Goal: Task Accomplishment & Management: Manage account settings

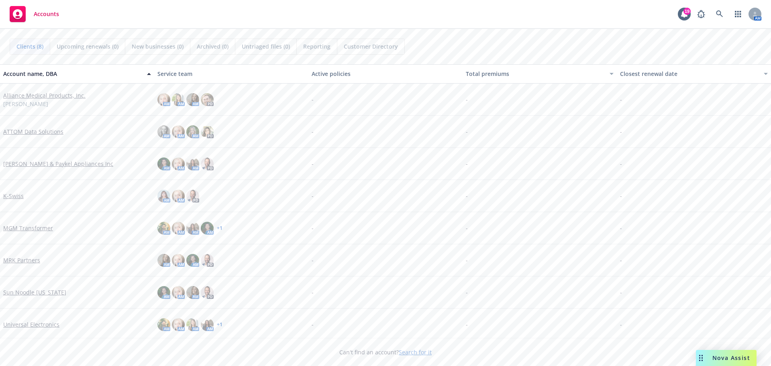
click at [25, 261] on link "MRK Partners" at bounding box center [21, 260] width 37 height 8
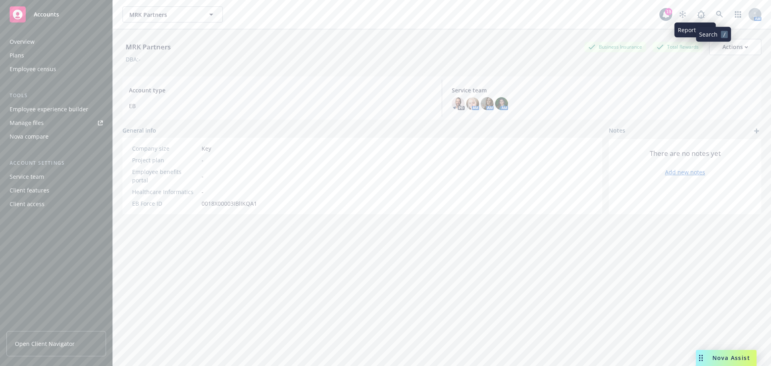
click at [716, 13] on icon at bounding box center [719, 14] width 7 height 7
click at [735, 17] on icon "button" at bounding box center [738, 14] width 6 height 6
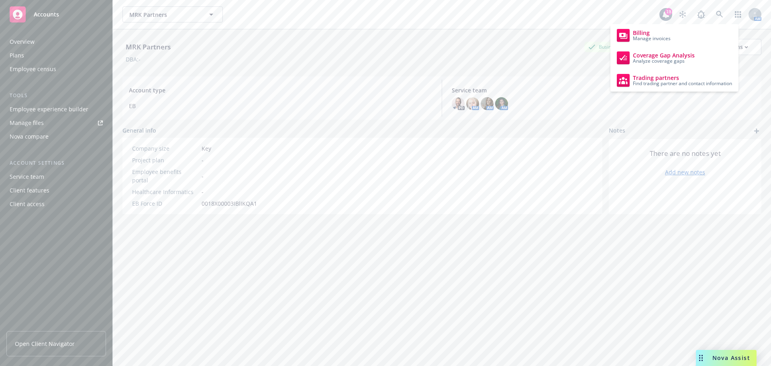
click at [538, 8] on div "MRK Partners MRK Partners" at bounding box center [391, 14] width 537 height 16
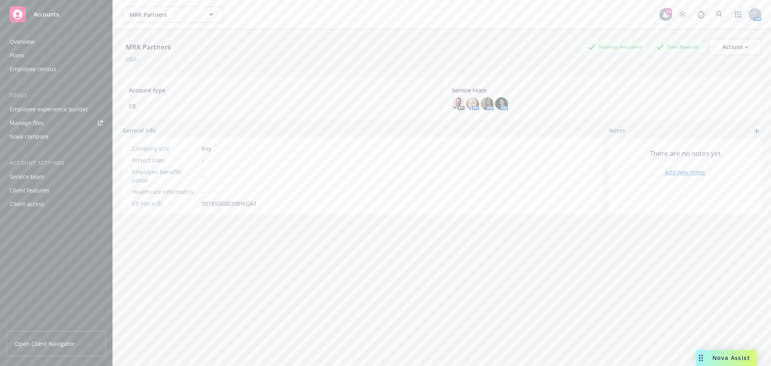
click at [663, 16] on icon at bounding box center [666, 14] width 6 height 7
click at [743, 52] on button "Actions" at bounding box center [736, 47] width 52 height 16
click at [737, 62] on link "Edit account summary" at bounding box center [718, 67] width 86 height 16
select select "US"
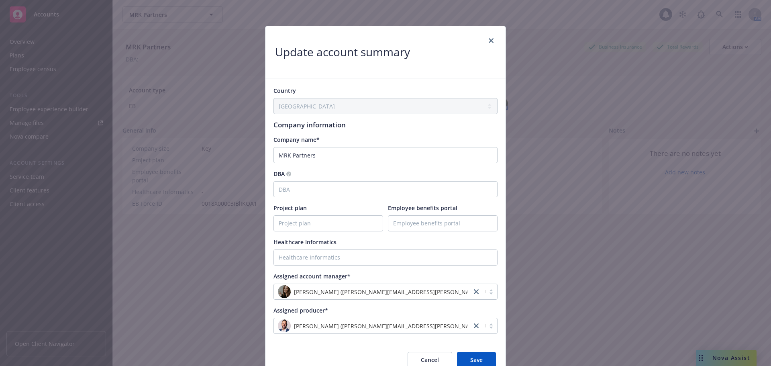
scroll to position [38, 0]
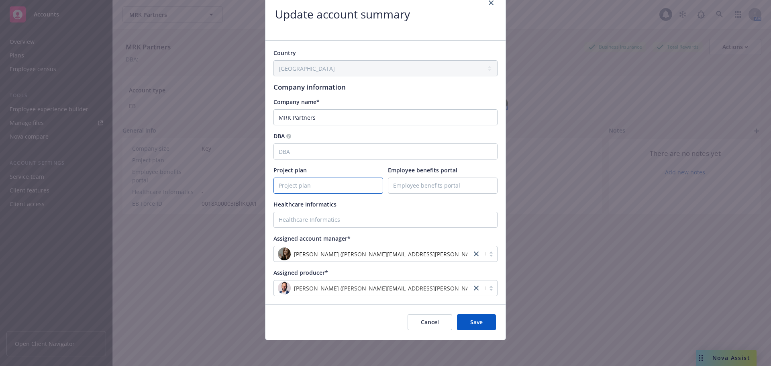
click at [297, 184] on input "Project plan" at bounding box center [328, 185] width 109 height 15
paste input "[URL][DOMAIN_NAME]"
type input "[URL][DOMAIN_NAME]"
click at [480, 325] on span "Save" at bounding box center [476, 322] width 12 height 8
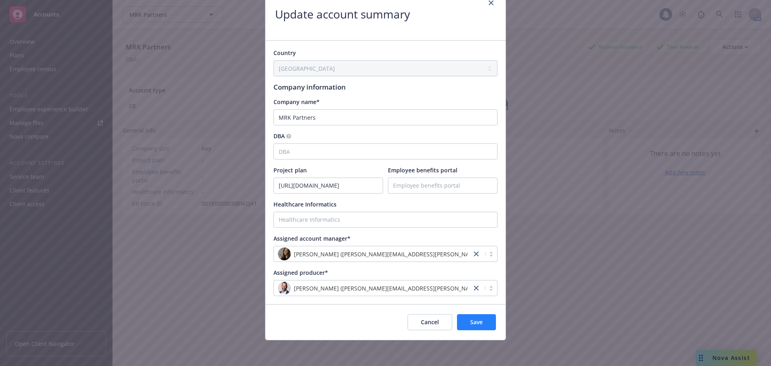
scroll to position [0, 0]
